Goal: Transaction & Acquisition: Purchase product/service

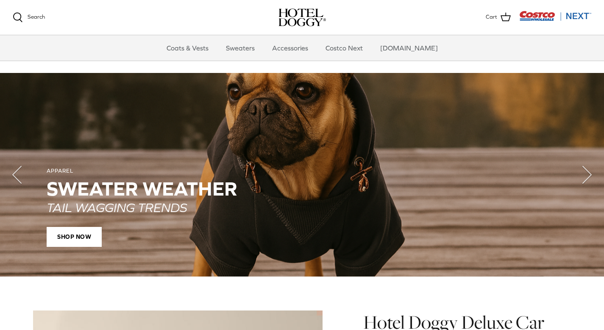
scroll to position [582, 0]
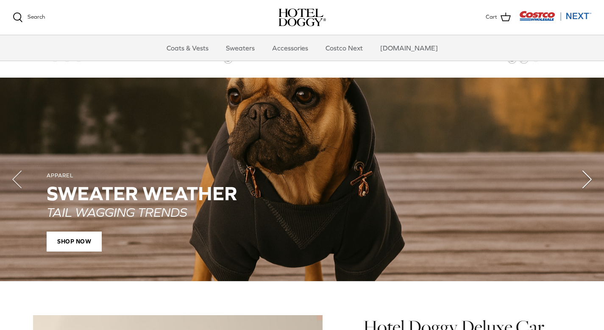
click at [586, 179] on polyline "Next" at bounding box center [587, 179] width 8 height 17
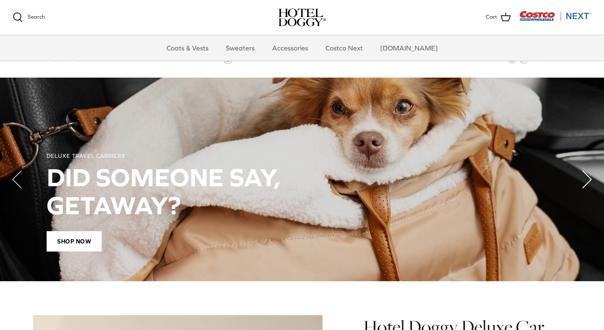
click at [586, 179] on polyline "Next" at bounding box center [587, 179] width 8 height 17
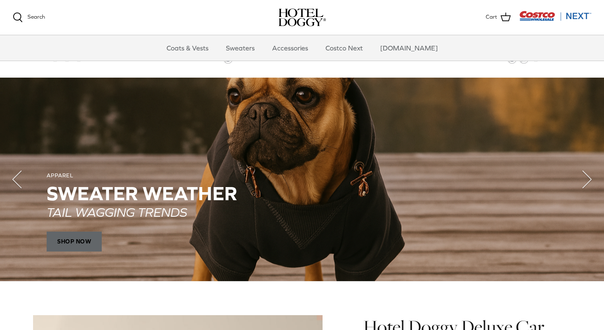
click at [74, 235] on span "SHOP NOW" at bounding box center [74, 241] width 55 height 20
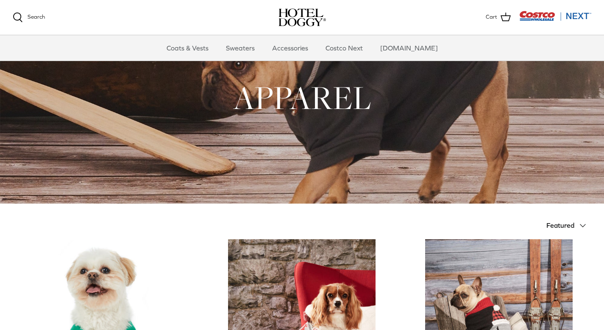
scroll to position [22, 0]
click at [355, 98] on h1 "APPAREL" at bounding box center [302, 98] width 579 height 42
click at [251, 46] on link "Sweaters" at bounding box center [240, 47] width 44 height 25
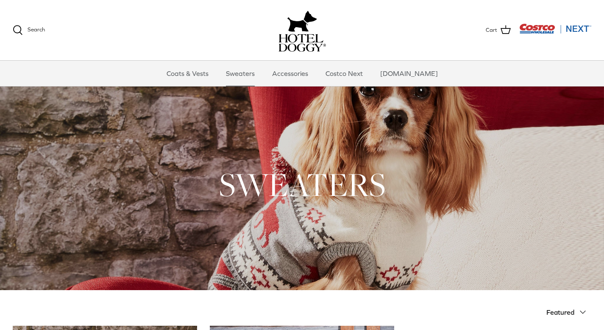
scroll to position [22, 0]
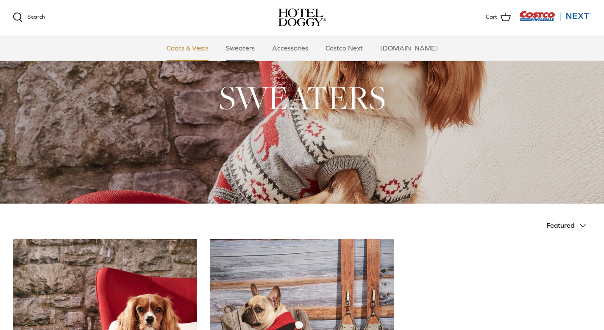
click at [198, 43] on link "Coats & Vests" at bounding box center [187, 47] width 57 height 25
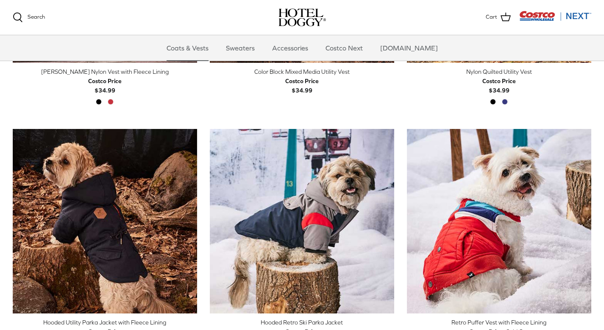
scroll to position [344, 0]
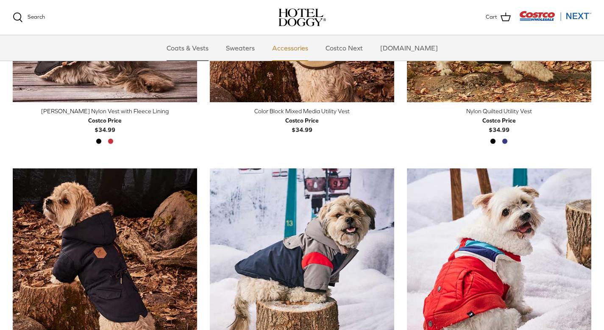
click at [308, 48] on link "Accessories" at bounding box center [290, 47] width 51 height 25
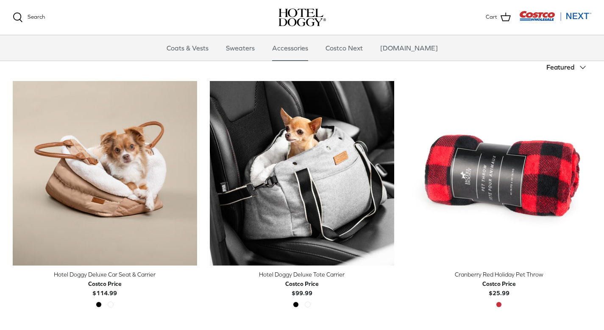
scroll to position [180, 0]
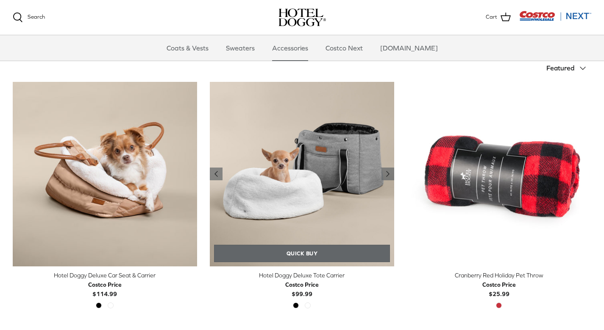
click at [300, 246] on link "Quick buy" at bounding box center [302, 253] width 176 height 17
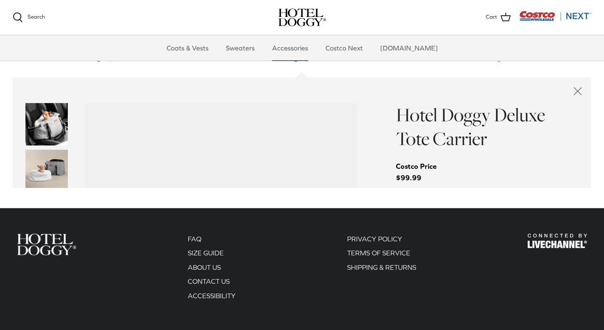
scroll to position [452, 0]
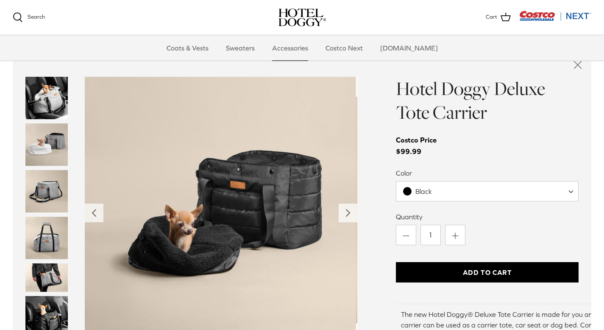
click at [50, 139] on img "Thumbnail Link" at bounding box center [46, 144] width 42 height 42
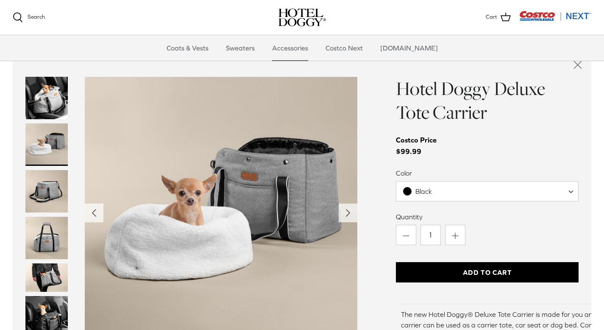
click at [41, 187] on img "Thumbnail Link" at bounding box center [46, 191] width 42 height 42
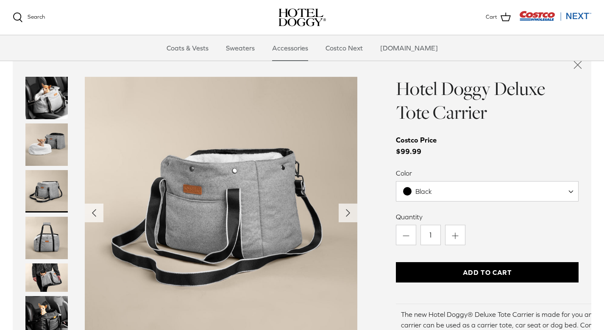
click at [42, 234] on img "Thumbnail Link" at bounding box center [46, 238] width 42 height 42
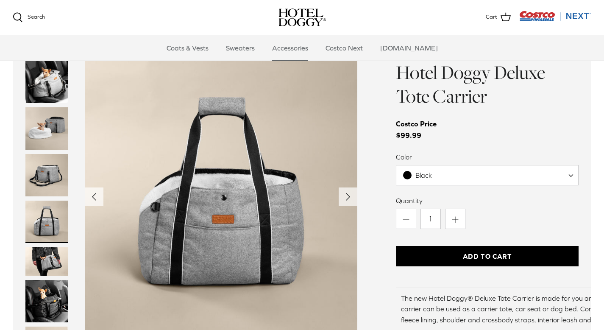
scroll to position [469, 0]
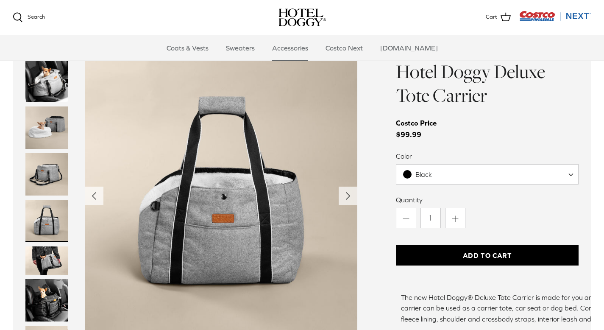
click at [42, 228] on img "Thumbnail Link" at bounding box center [46, 221] width 42 height 42
click at [42, 258] on img "Thumbnail Link" at bounding box center [46, 260] width 42 height 28
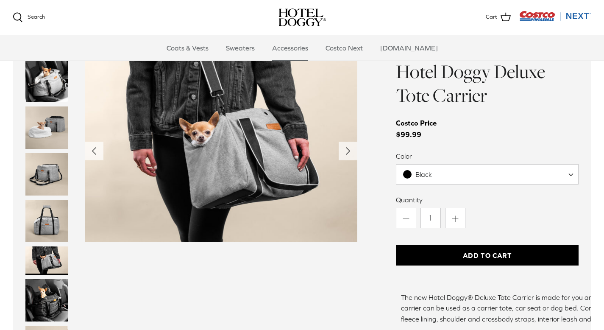
click at [42, 296] on img "Thumbnail Link" at bounding box center [46, 300] width 42 height 42
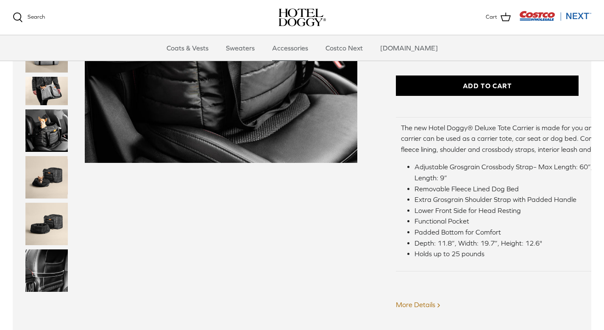
scroll to position [656, 0]
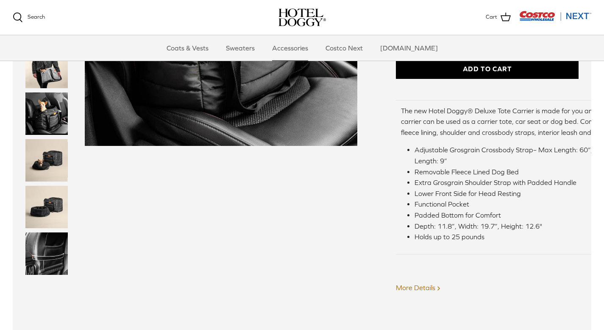
click at [48, 250] on img "Thumbnail Link" at bounding box center [46, 253] width 42 height 42
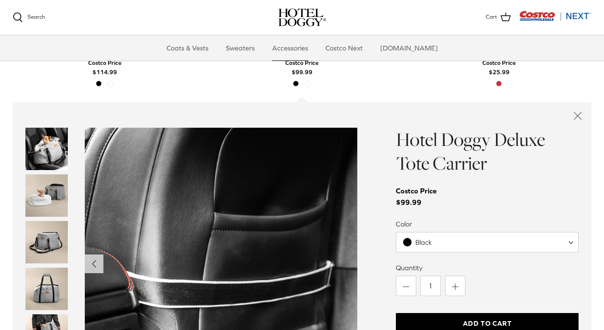
scroll to position [385, 0]
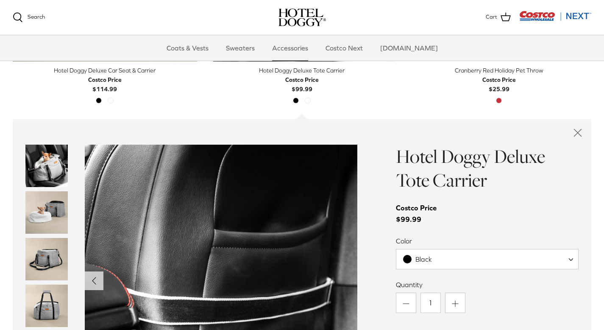
click at [49, 174] on img "Thumbnail Link" at bounding box center [46, 166] width 42 height 42
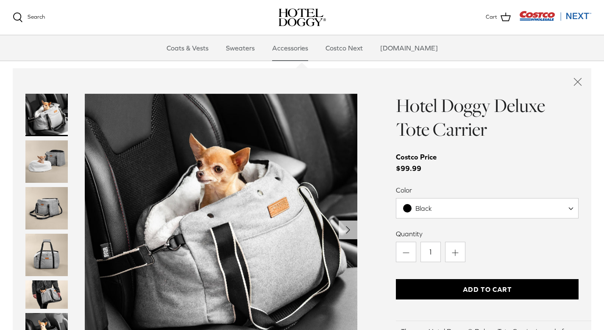
scroll to position [452, 0]
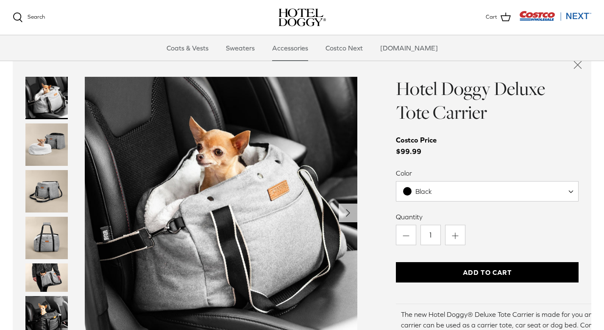
click at [51, 154] on img "Thumbnail Link" at bounding box center [46, 144] width 42 height 42
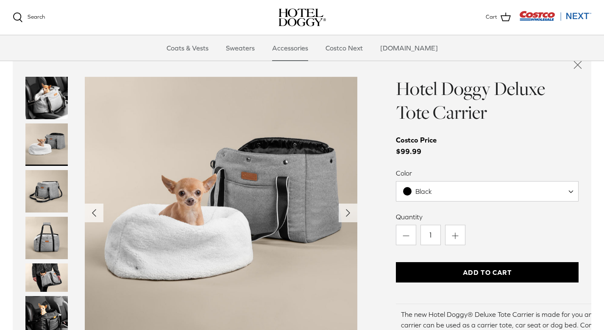
click at [45, 187] on img "Thumbnail Link" at bounding box center [46, 191] width 42 height 42
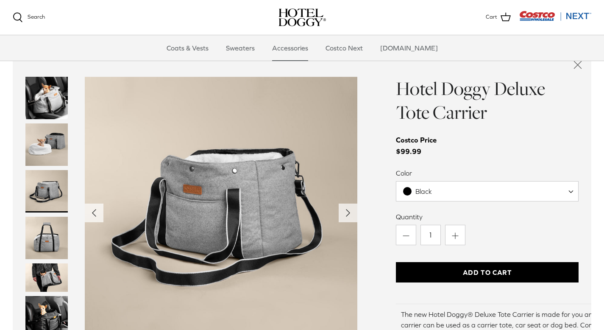
click at [44, 219] on img "Thumbnail Link" at bounding box center [46, 238] width 42 height 42
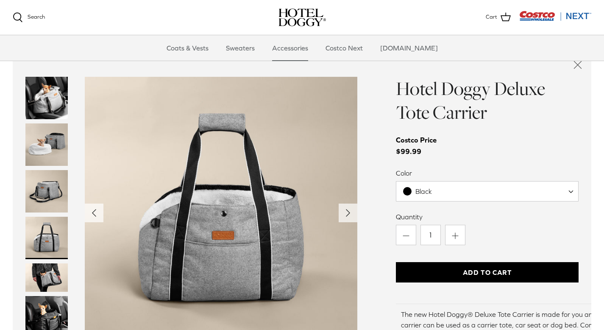
click at [45, 251] on img "Thumbnail Link" at bounding box center [46, 238] width 42 height 42
click at [45, 277] on img "Thumbnail Link" at bounding box center [46, 277] width 42 height 28
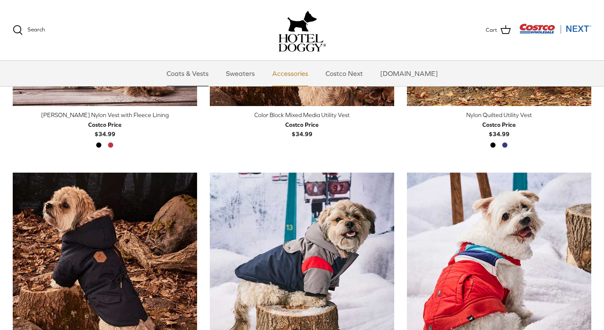
click at [296, 73] on link "Accessories" at bounding box center [290, 73] width 51 height 25
